Goal: Task Accomplishment & Management: Complete application form

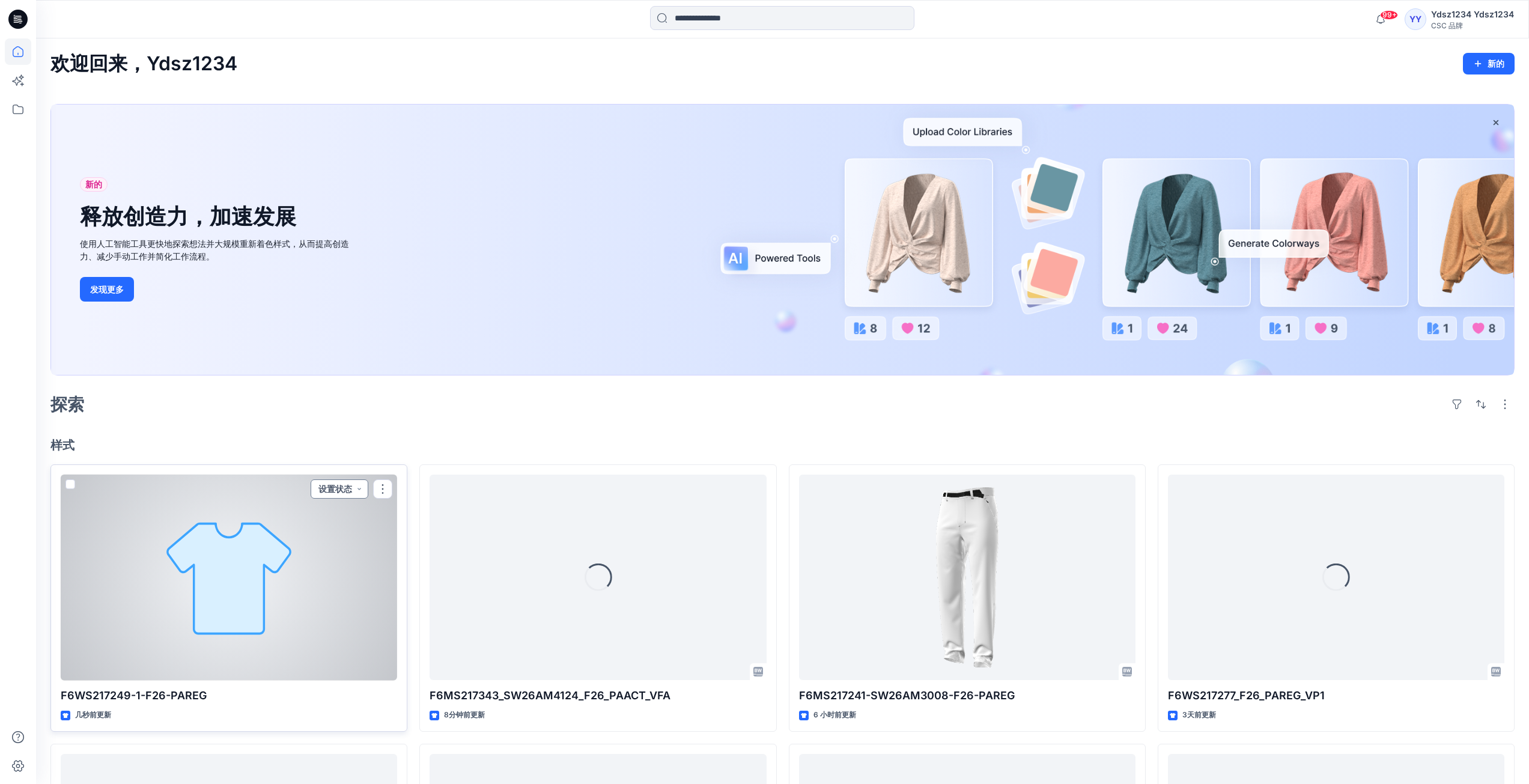
click at [360, 490] on button "设置状态" at bounding box center [339, 489] width 58 height 19
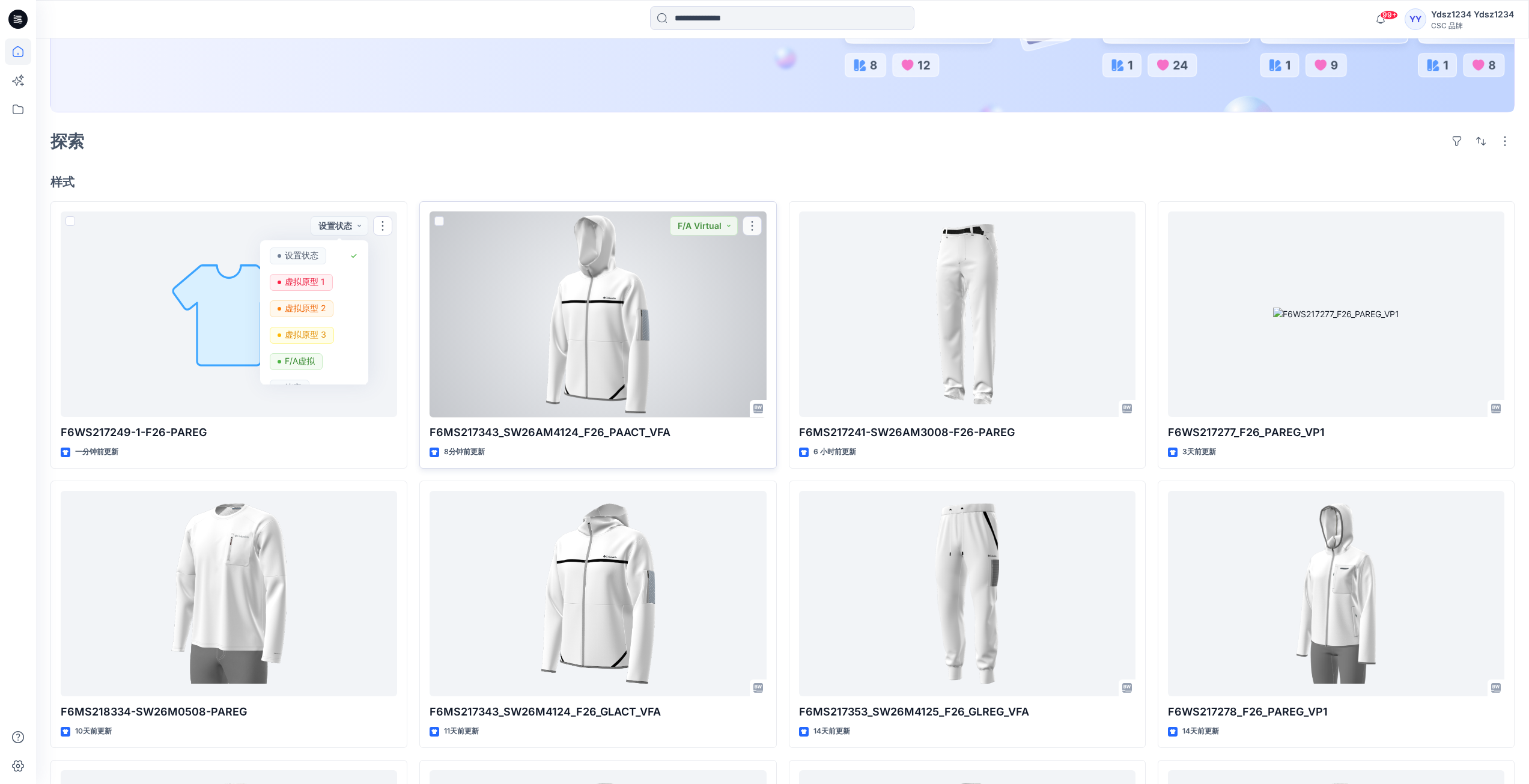
scroll to position [300, 0]
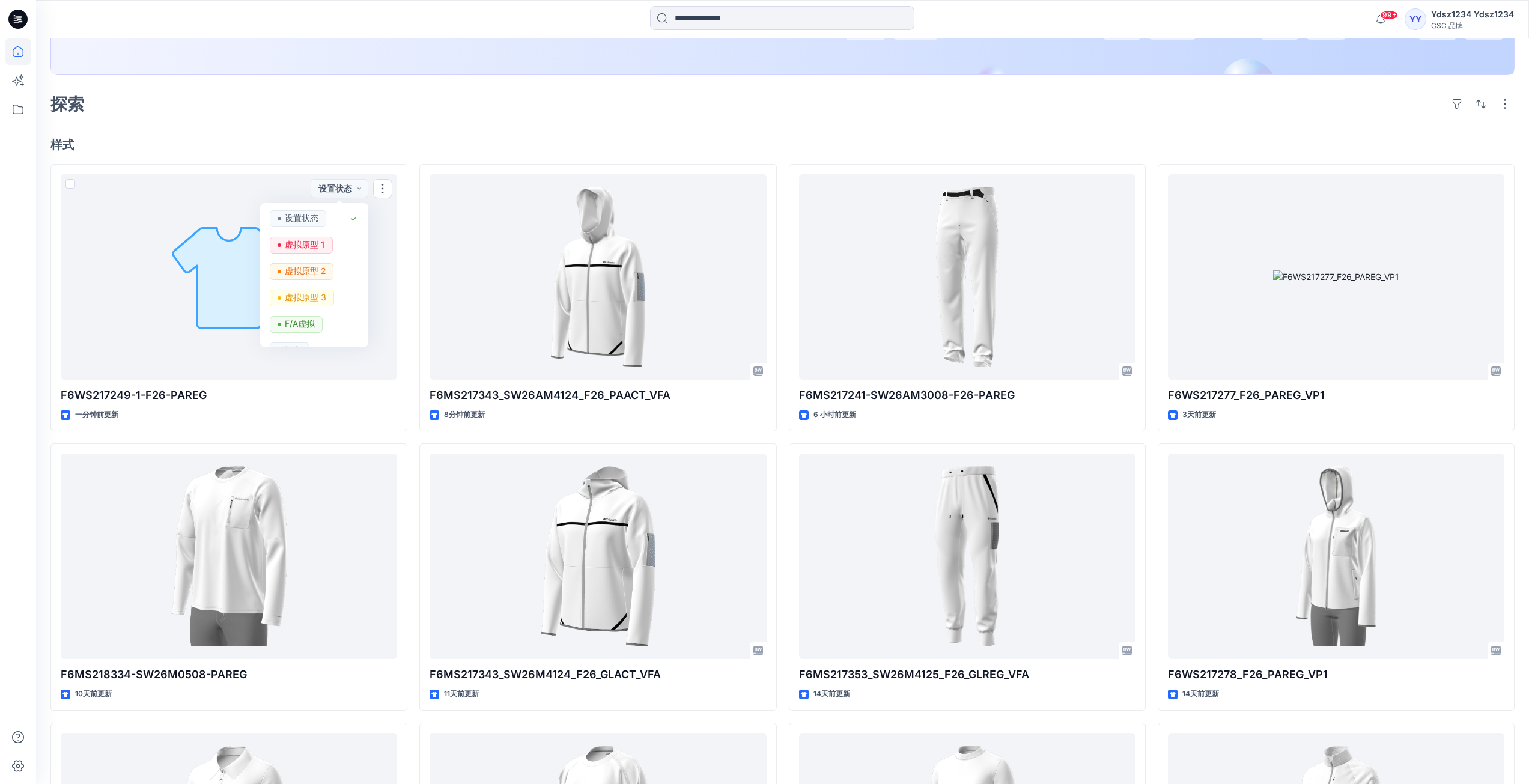
click at [354, 91] on div "探索" at bounding box center [783, 104] width 1465 height 29
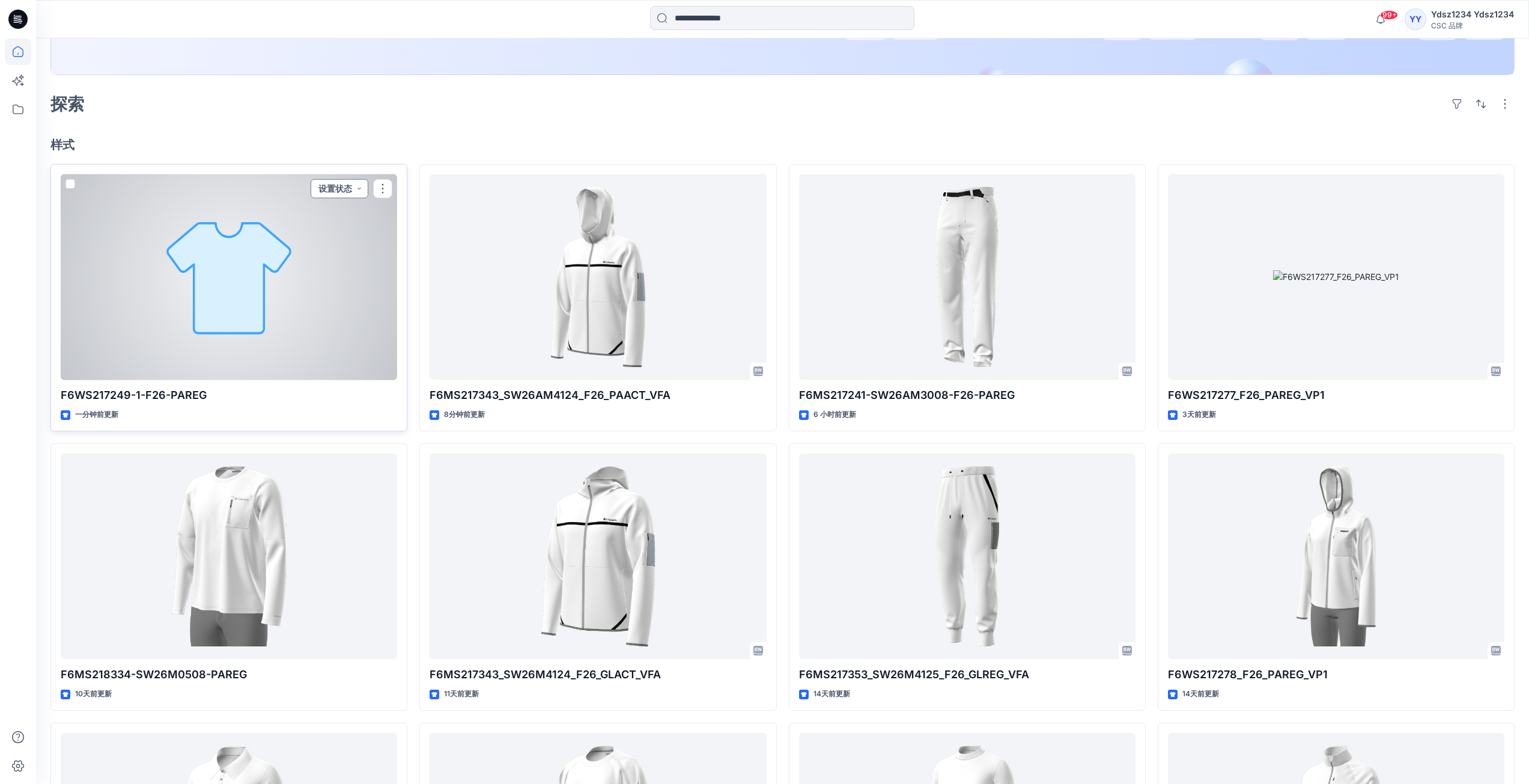
click at [357, 192] on button "设置状态" at bounding box center [339, 189] width 58 height 19
click at [310, 327] on font "F/A虚拟" at bounding box center [299, 324] width 30 height 10
click at [383, 192] on button "button" at bounding box center [382, 189] width 19 height 19
click at [415, 212] on button "编辑" at bounding box center [440, 216] width 130 height 22
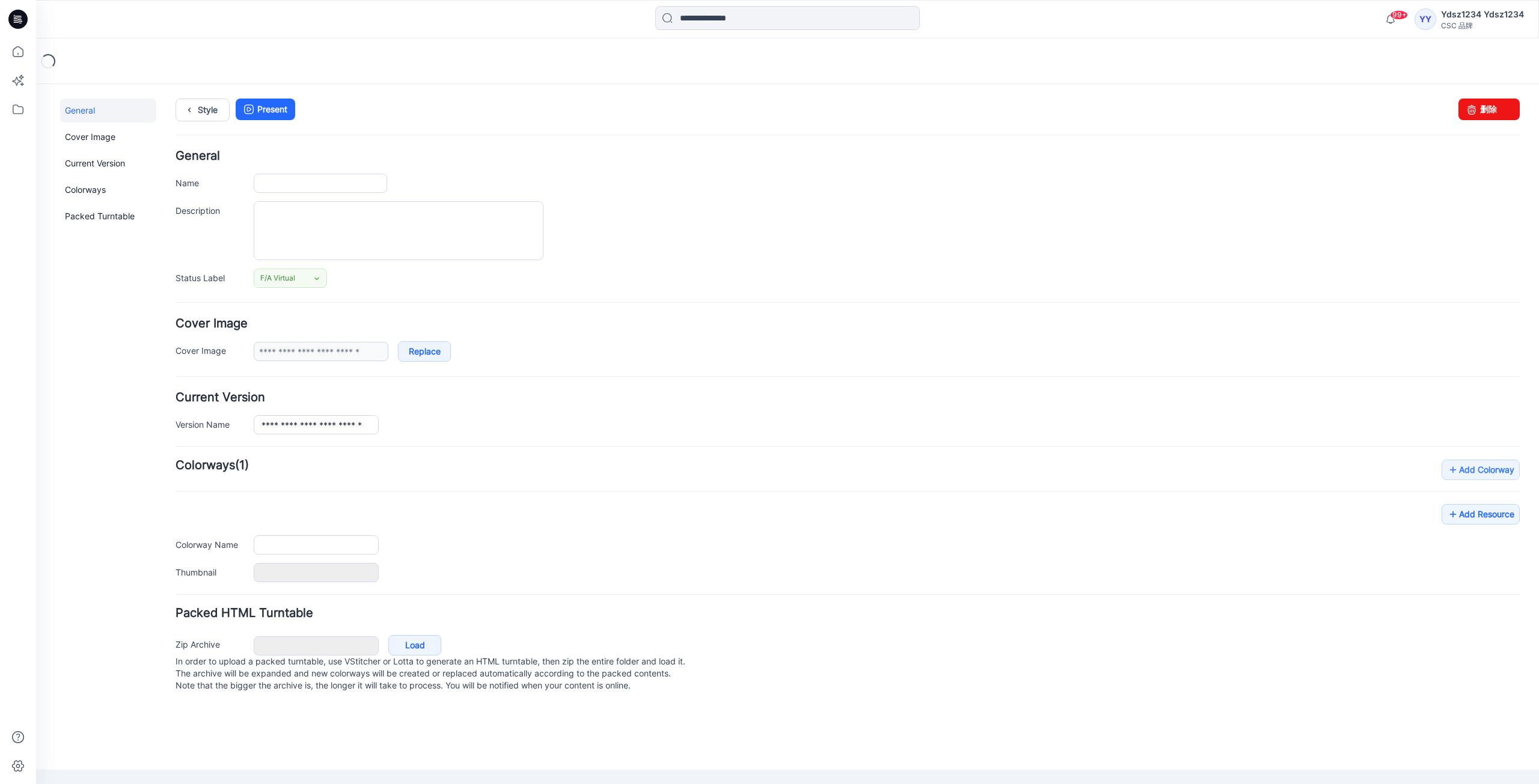
type input "**********"
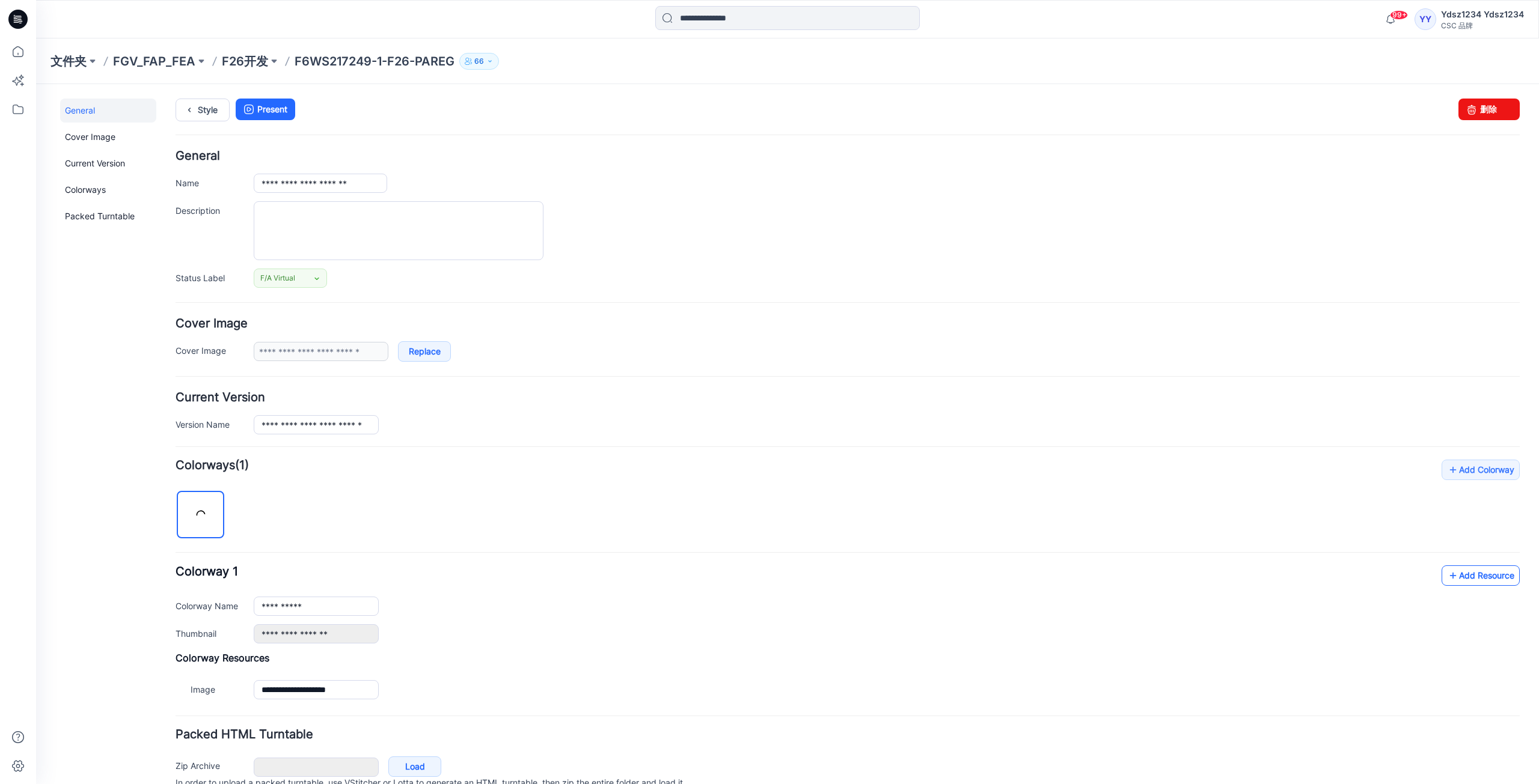
click at [1486, 578] on link "Add Resource" at bounding box center [1480, 576] width 78 height 21
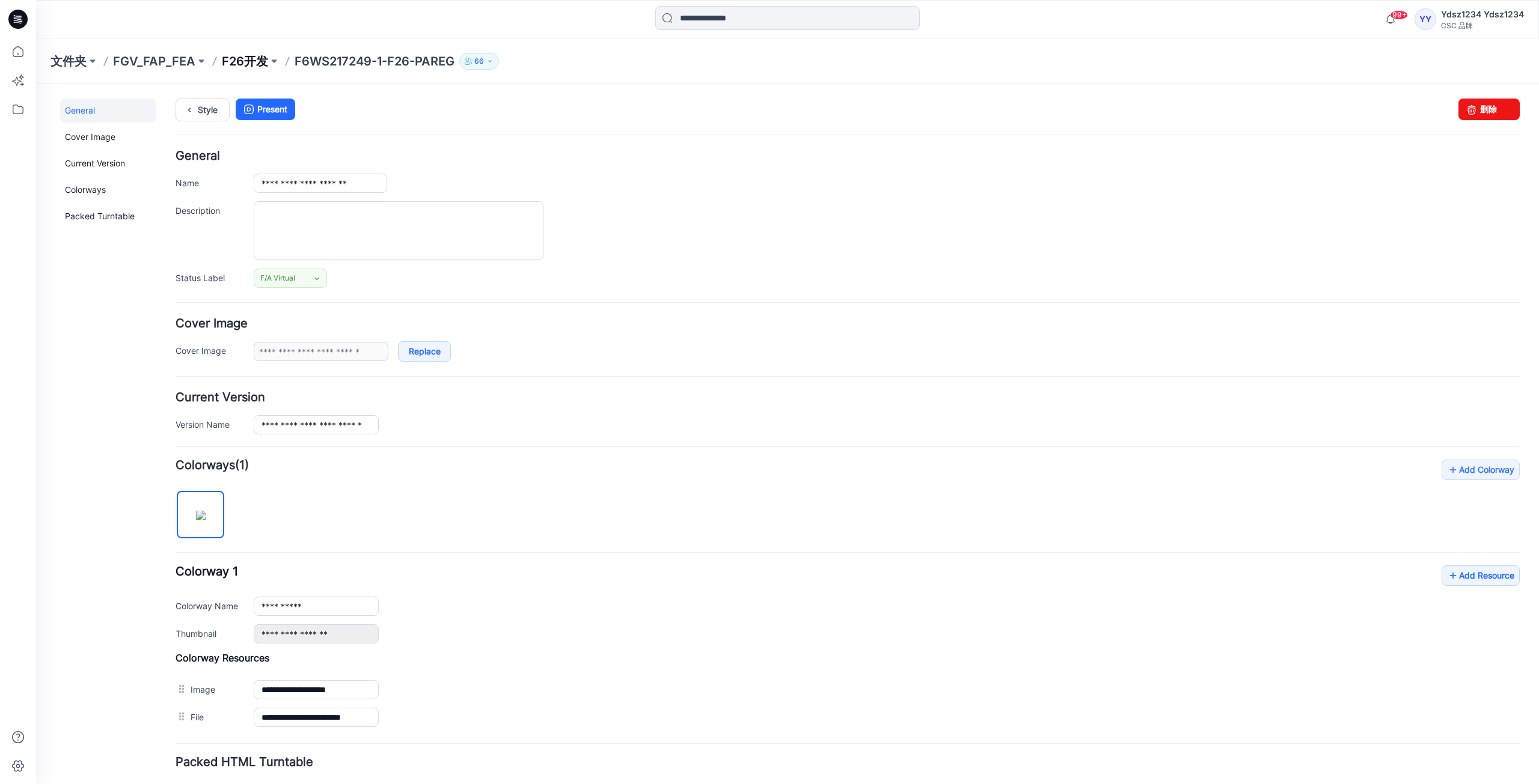
click at [256, 54] on font "F26开发" at bounding box center [245, 61] width 46 height 14
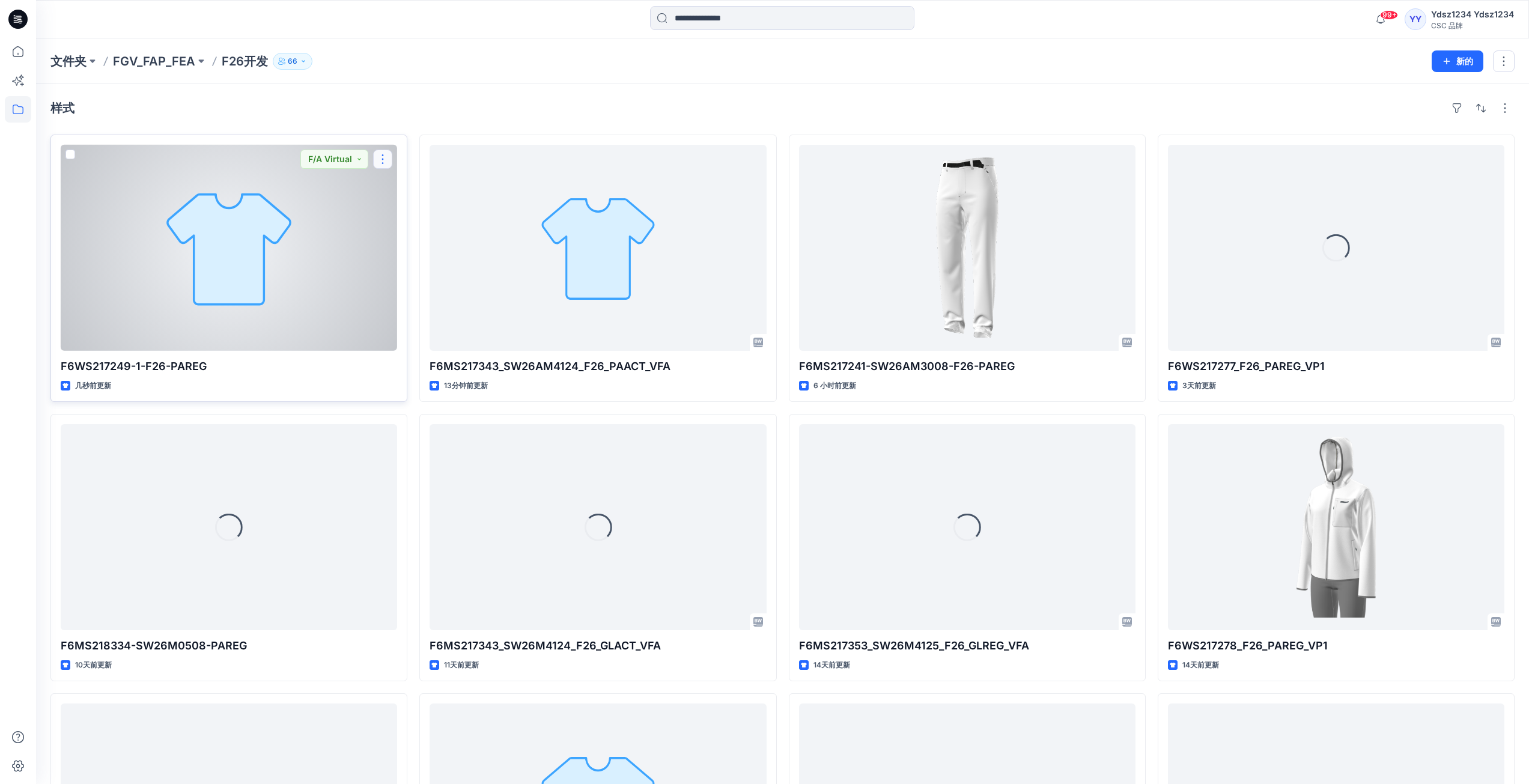
click at [385, 160] on button "button" at bounding box center [382, 159] width 19 height 19
click at [422, 189] on button "Edit" at bounding box center [440, 187] width 130 height 22
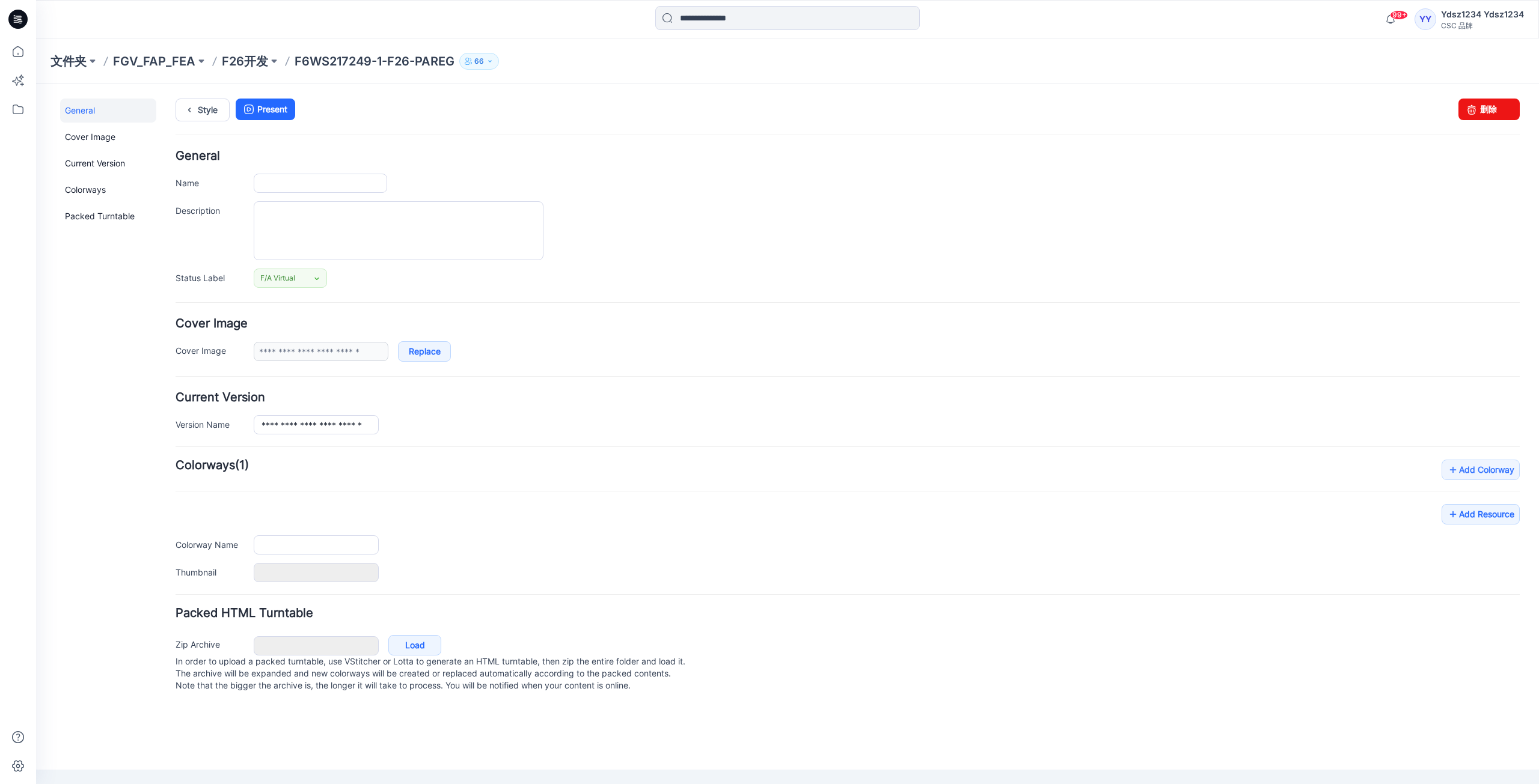
type input "**********"
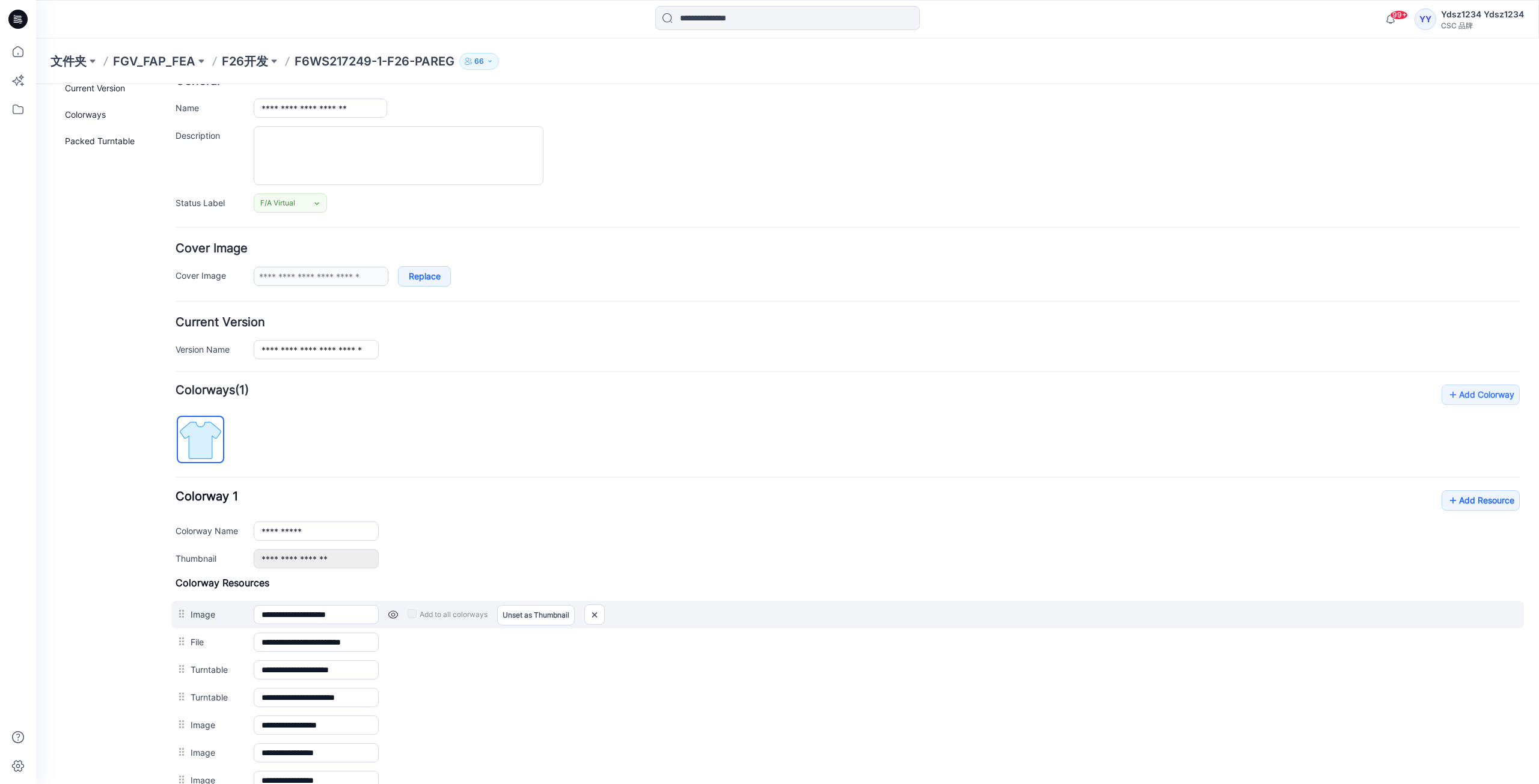
scroll to position [70, 0]
